Goal: Task Accomplishment & Management: Use online tool/utility

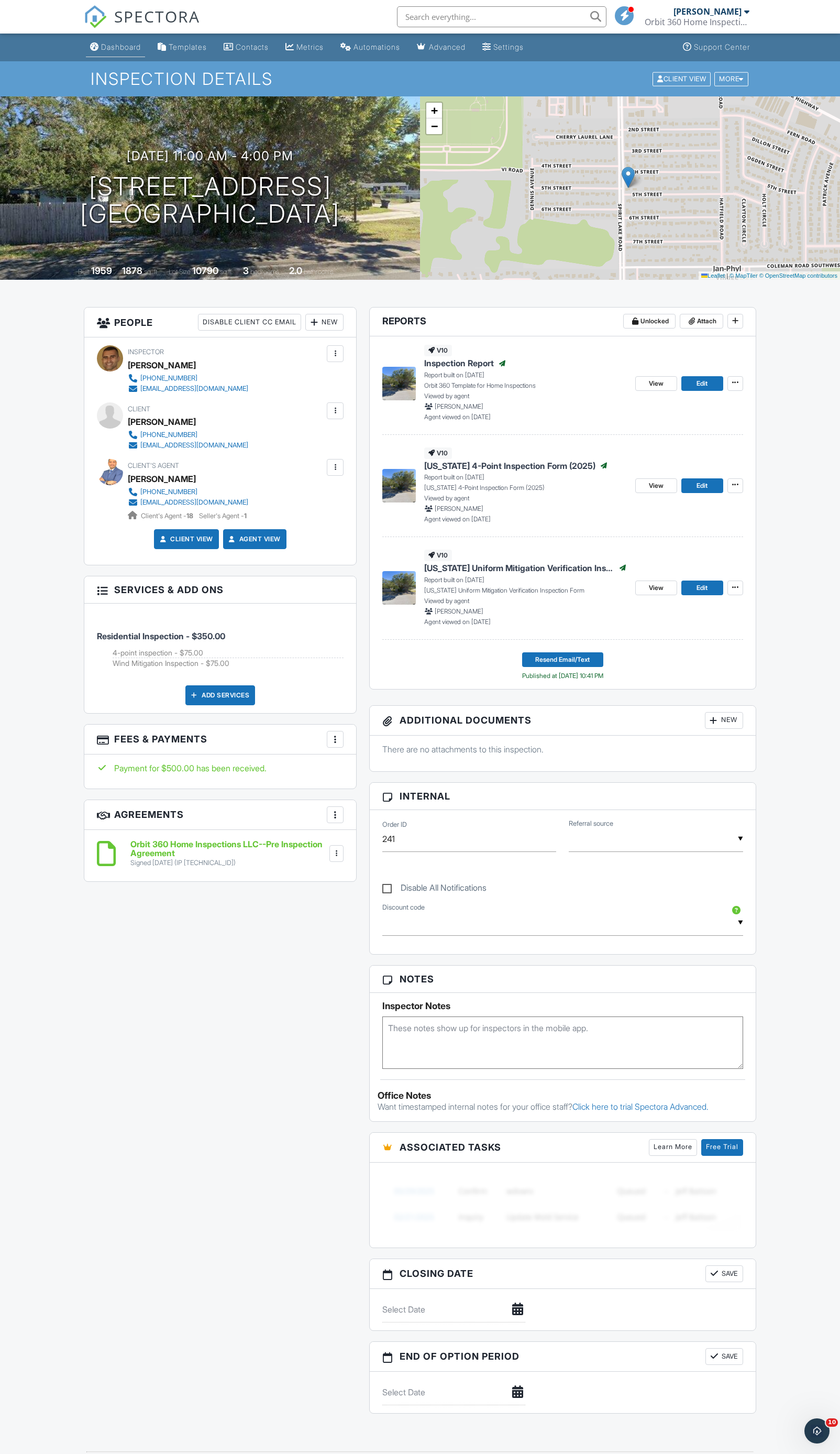
click at [129, 46] on div "Dashboard" at bounding box center [121, 47] width 40 height 9
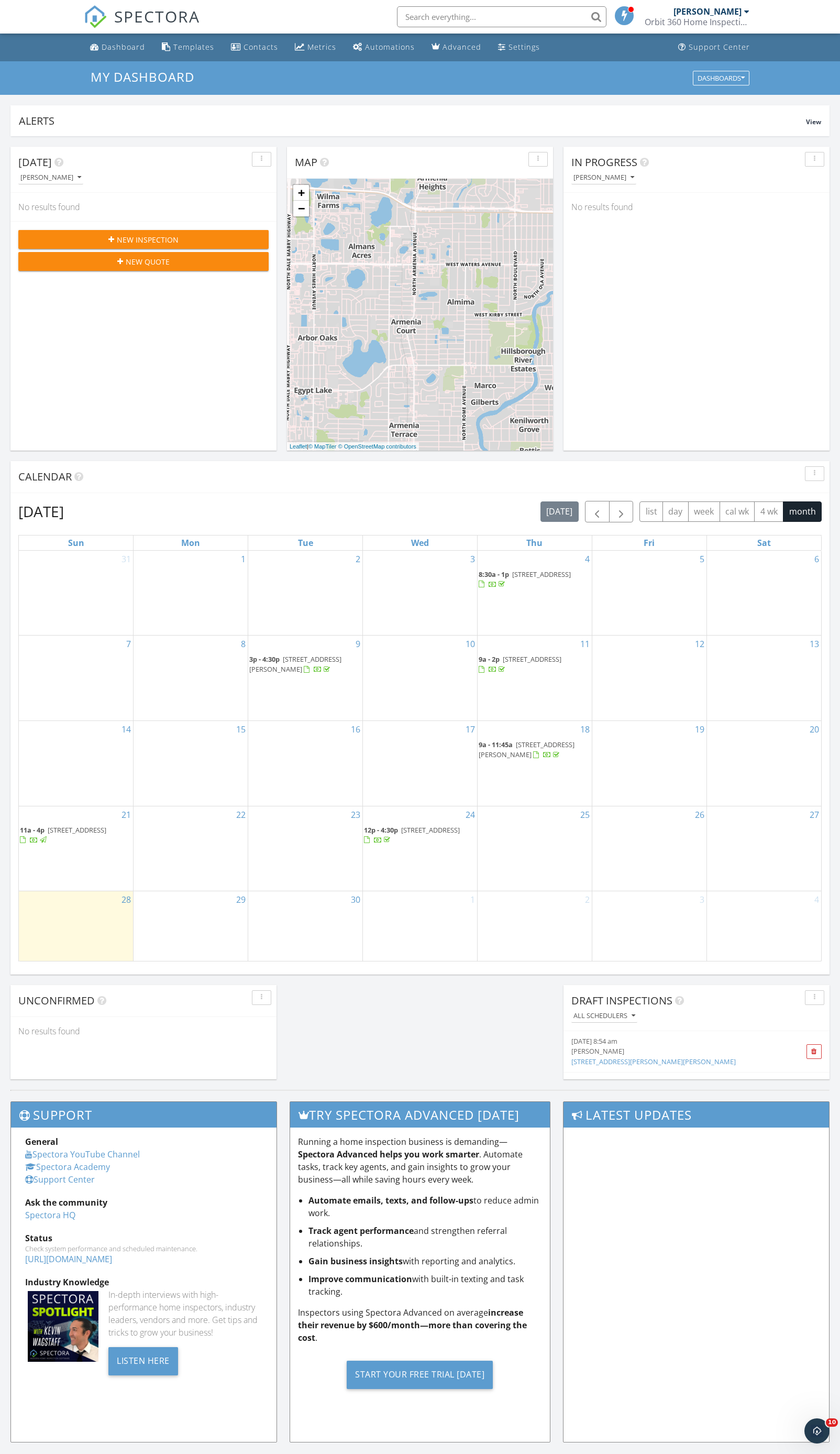
click at [408, 825] on span "18350 Oaklawn Dr, Spring Hill 34610" at bounding box center [430, 830] width 59 height 10
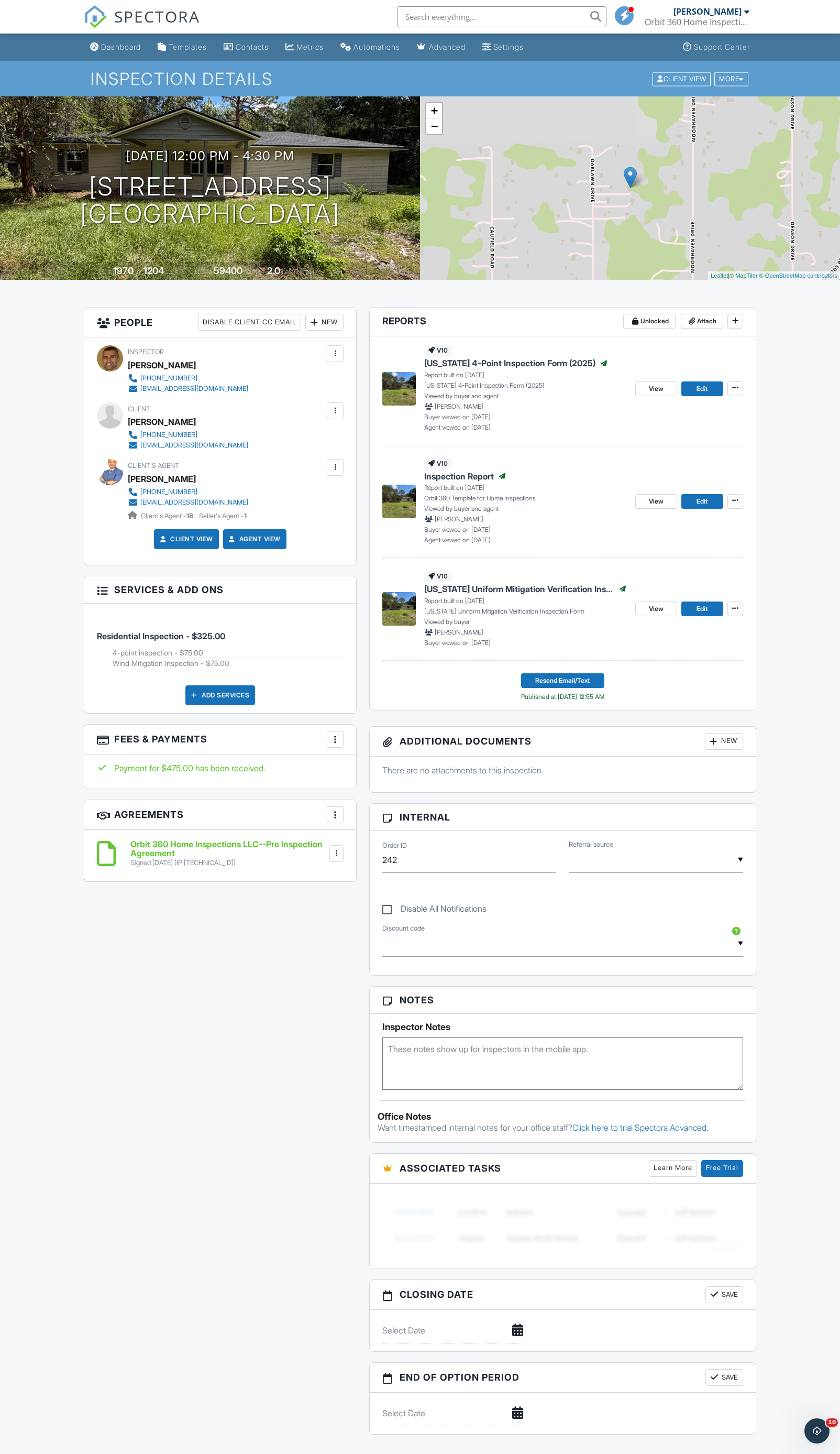
click at [500, 362] on span "[US_STATE] 4-Point Inspection Form (2025)" at bounding box center [510, 363] width 171 height 11
click at [654, 388] on span "View" at bounding box center [656, 389] width 15 height 11
